Goal: Information Seeking & Learning: Learn about a topic

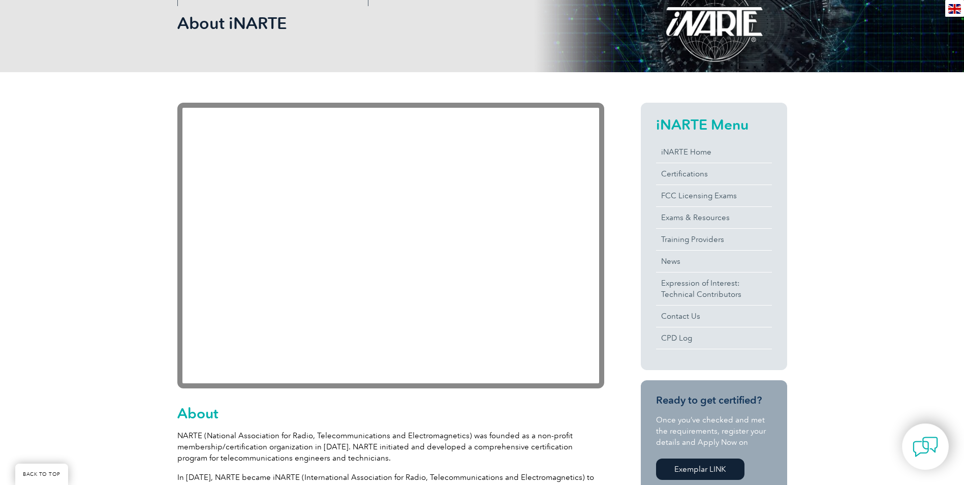
scroll to position [203, 0]
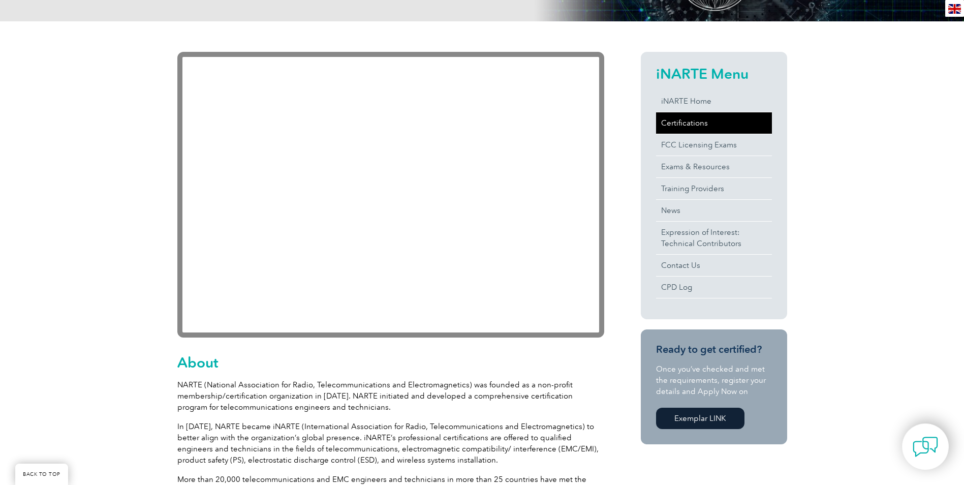
click at [672, 125] on link "Certifications" at bounding box center [714, 122] width 116 height 21
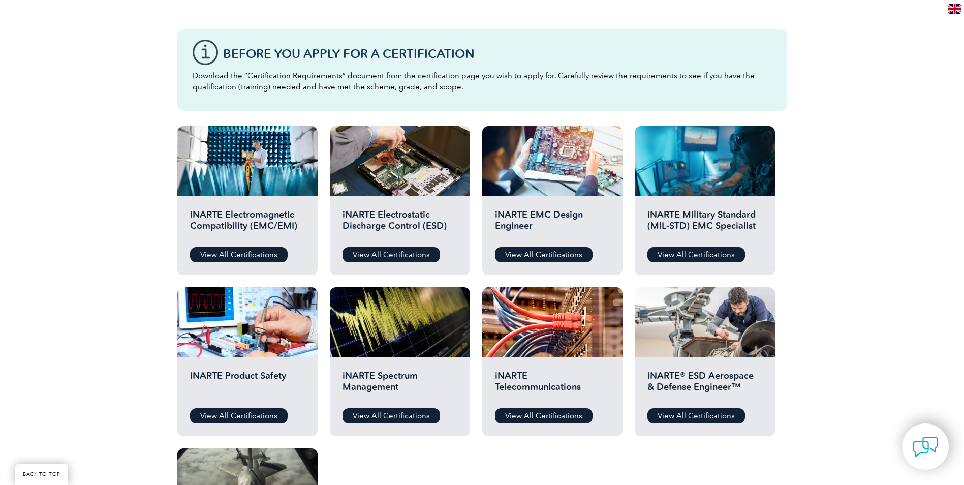
scroll to position [254, 0]
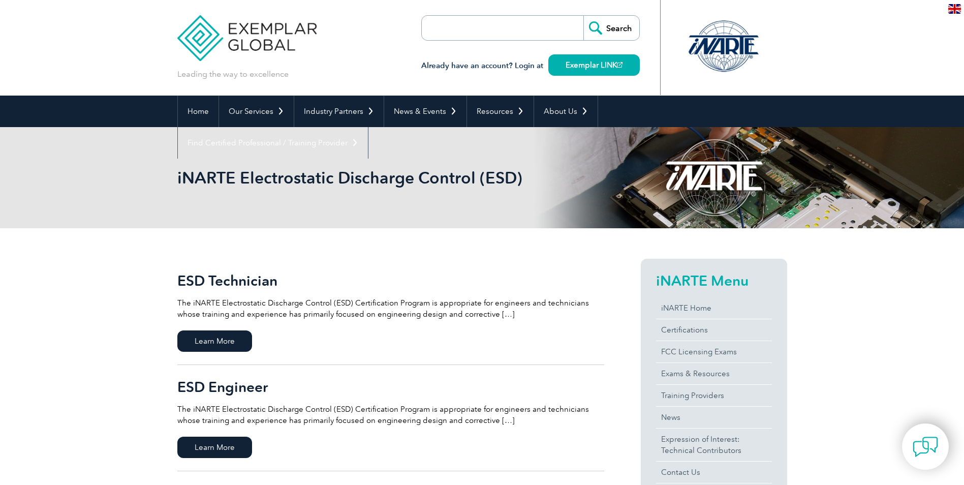
scroll to position [102, 0]
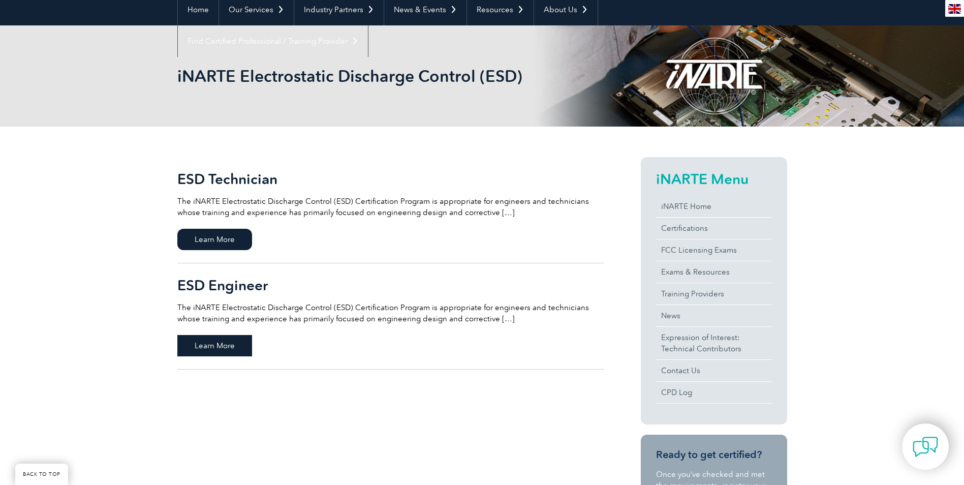
click at [215, 342] on span "Learn More" at bounding box center [214, 345] width 75 height 21
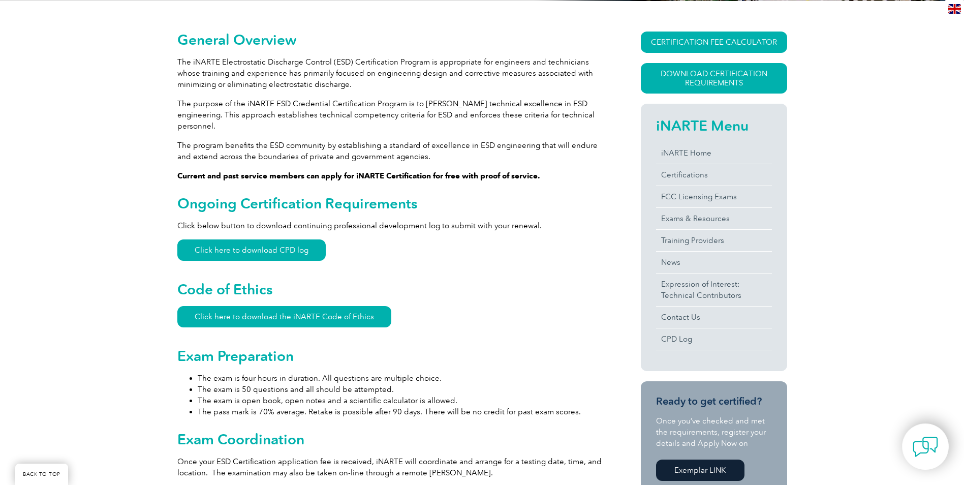
scroll to position [305, 0]
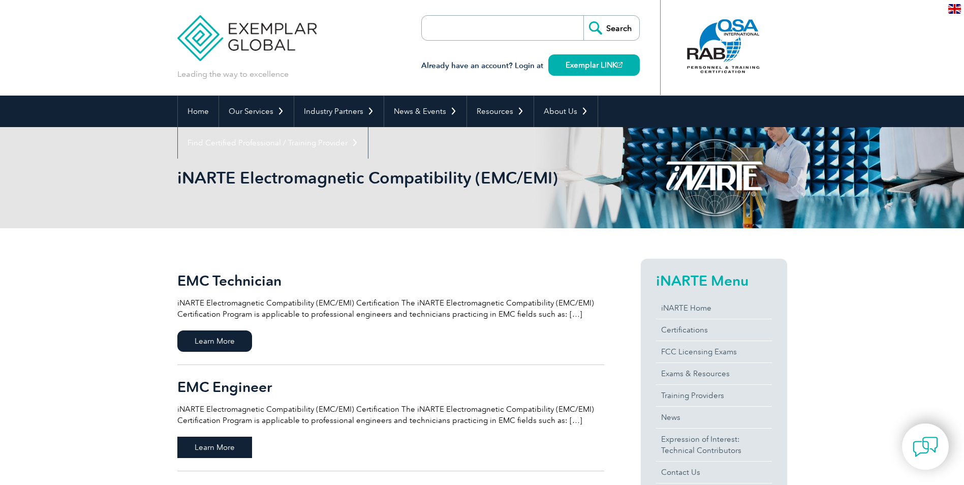
click at [216, 452] on span "Learn More" at bounding box center [214, 447] width 75 height 21
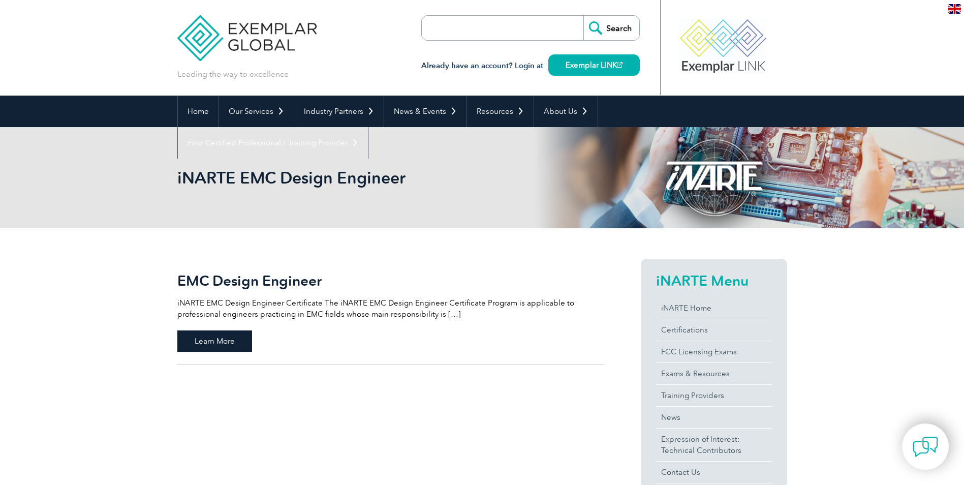
click at [236, 342] on span "Learn More" at bounding box center [214, 340] width 75 height 21
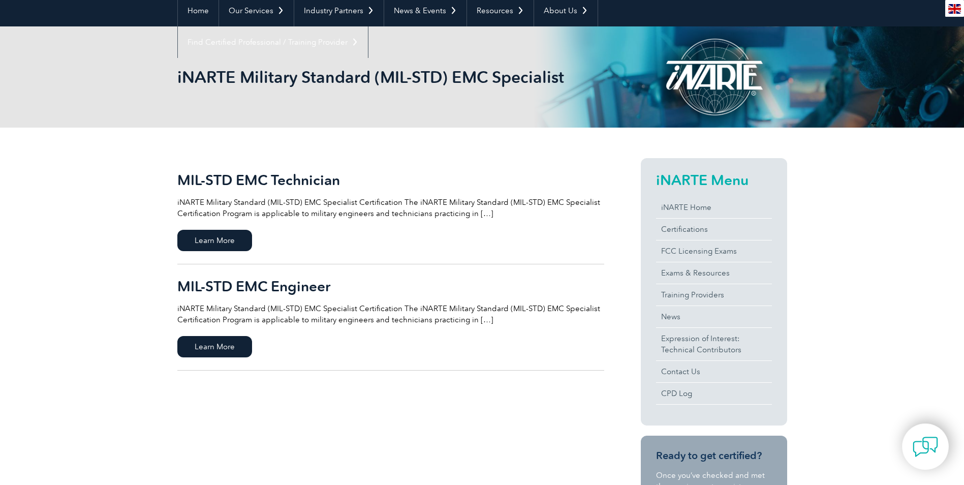
scroll to position [102, 0]
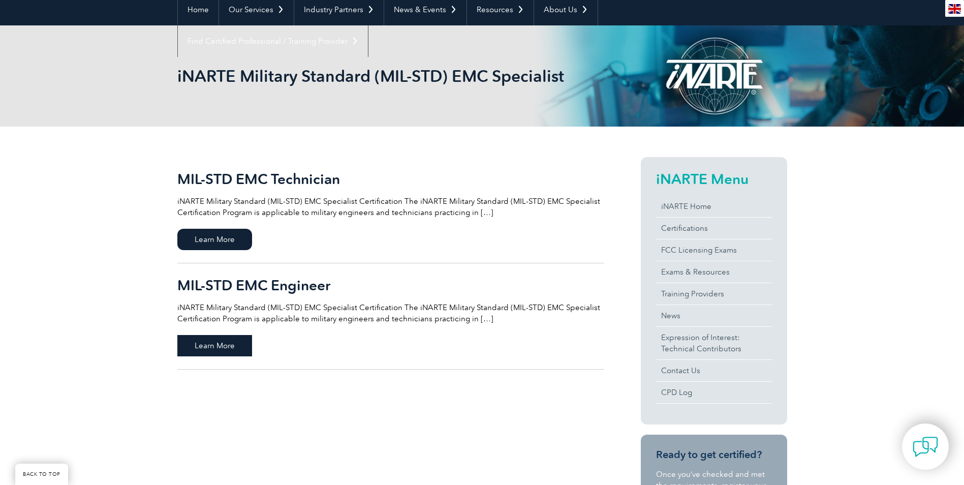
click at [224, 349] on span "Learn More" at bounding box center [214, 345] width 75 height 21
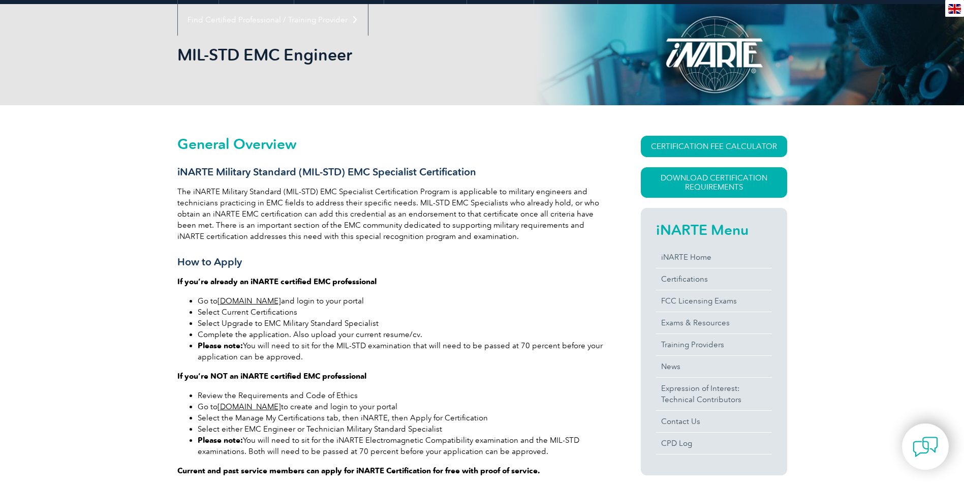
scroll to position [152, 0]
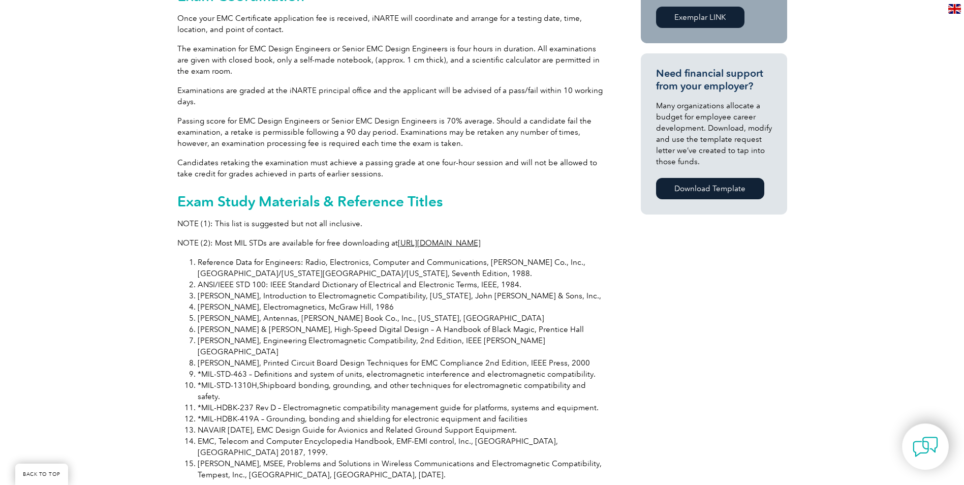
scroll to position [712, 0]
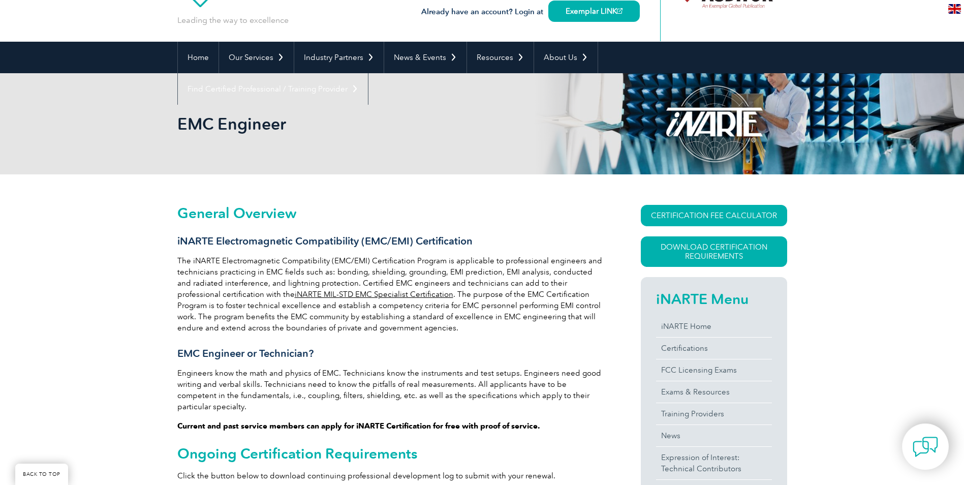
scroll to position [51, 0]
